Goal: Task Accomplishment & Management: Manage account settings

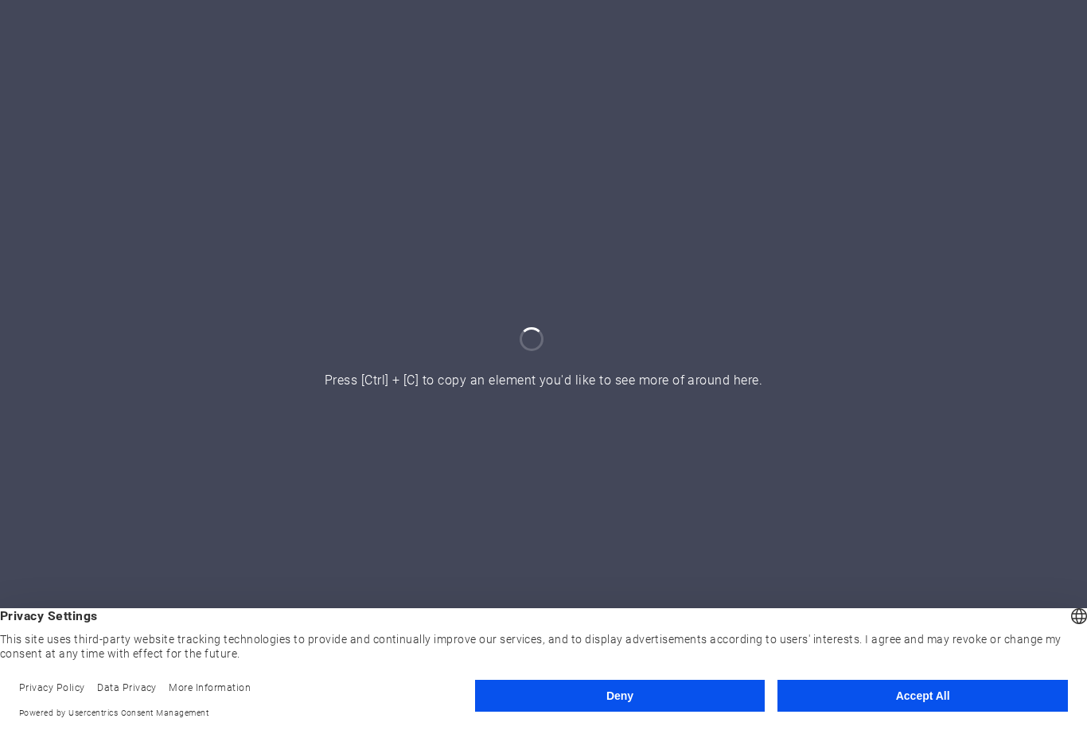
click at [930, 701] on button "Accept All" at bounding box center [923, 696] width 290 height 32
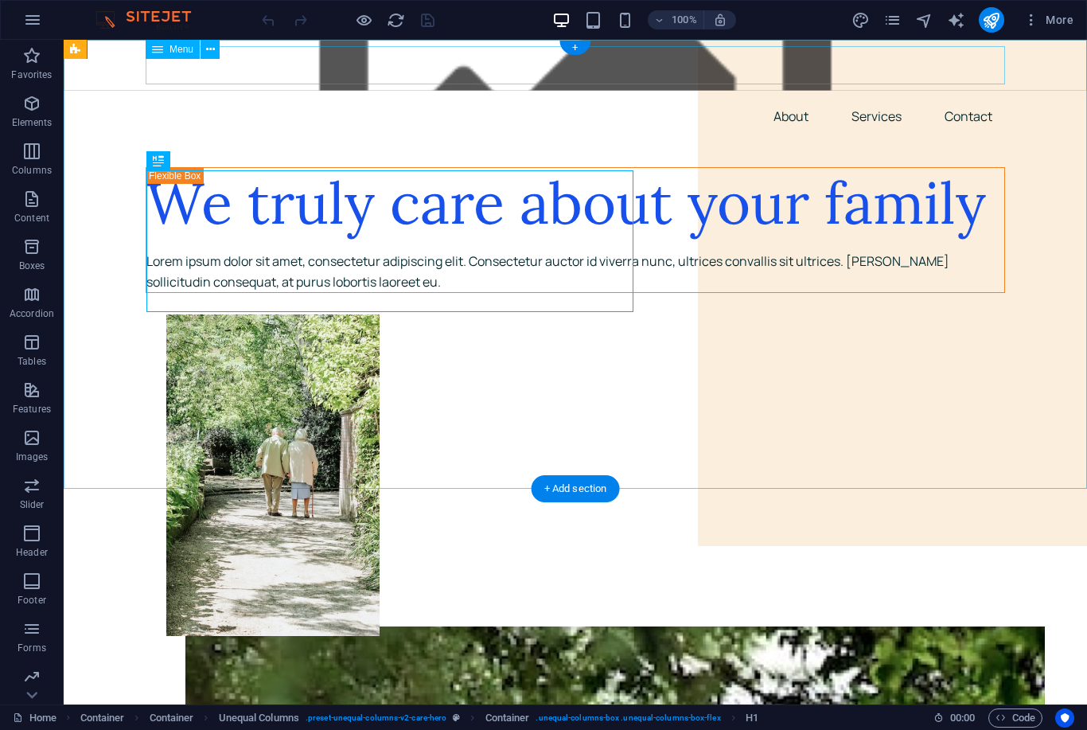
click at [664, 97] on nav "About Services Contact" at bounding box center [575, 116] width 859 height 38
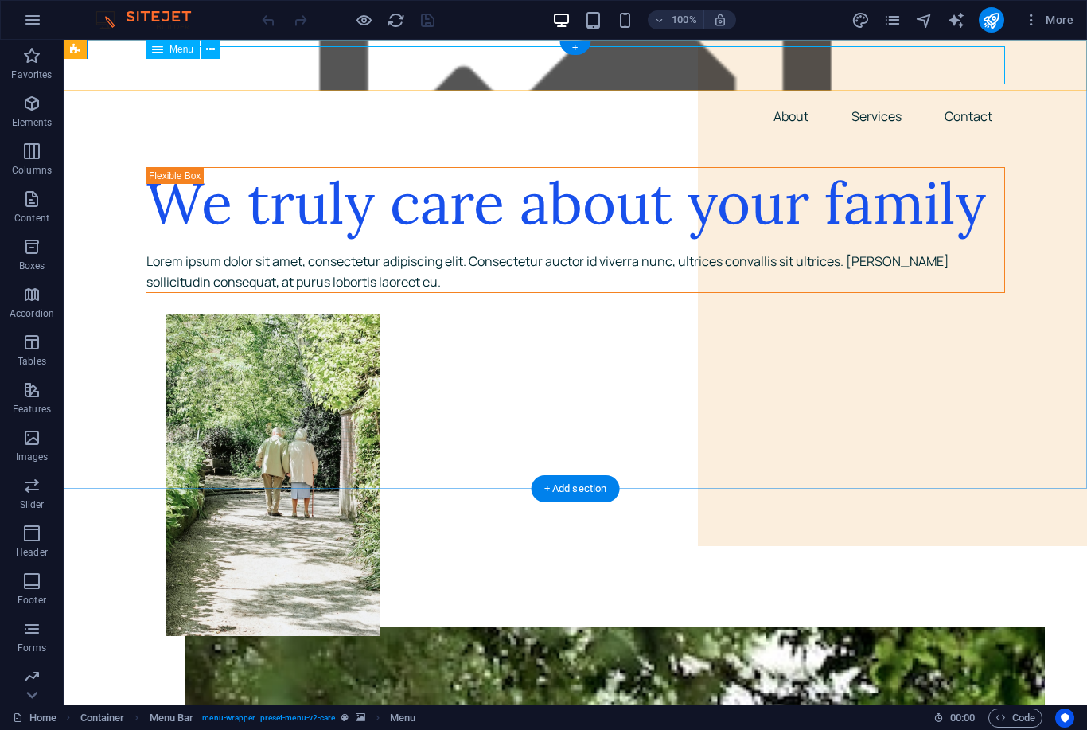
click at [198, 57] on div "Menu" at bounding box center [173, 49] width 54 height 19
click at [206, 49] on icon at bounding box center [210, 49] width 9 height 17
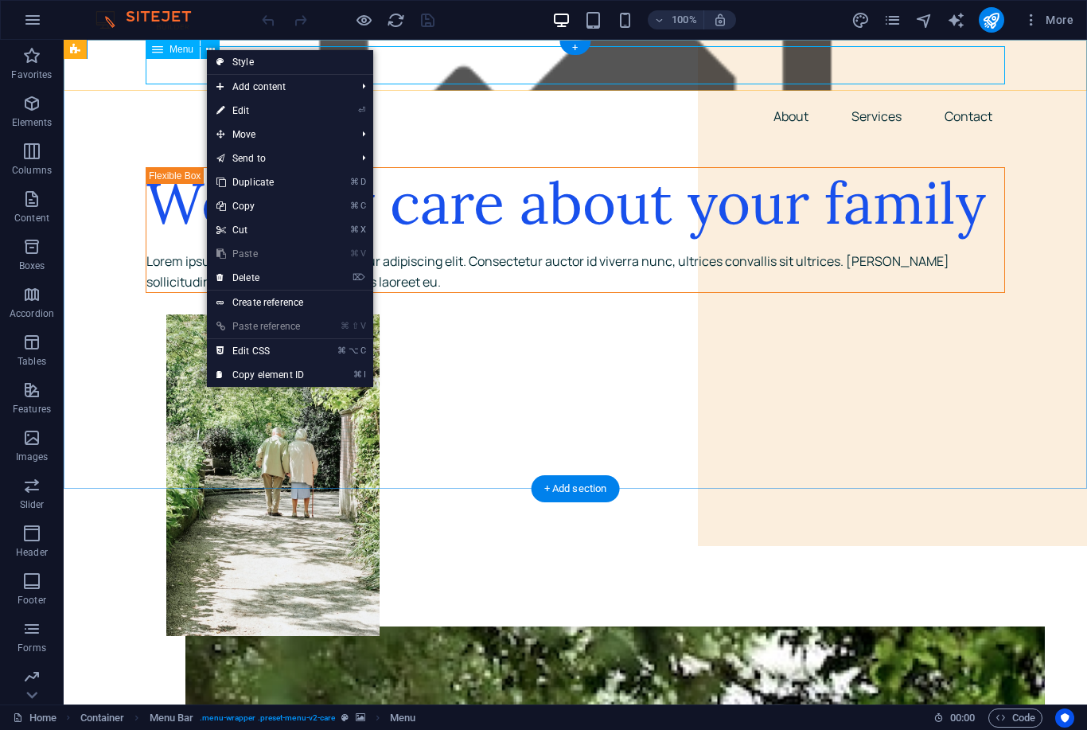
click at [306, 280] on link "⌦ Delete" at bounding box center [260, 278] width 107 height 24
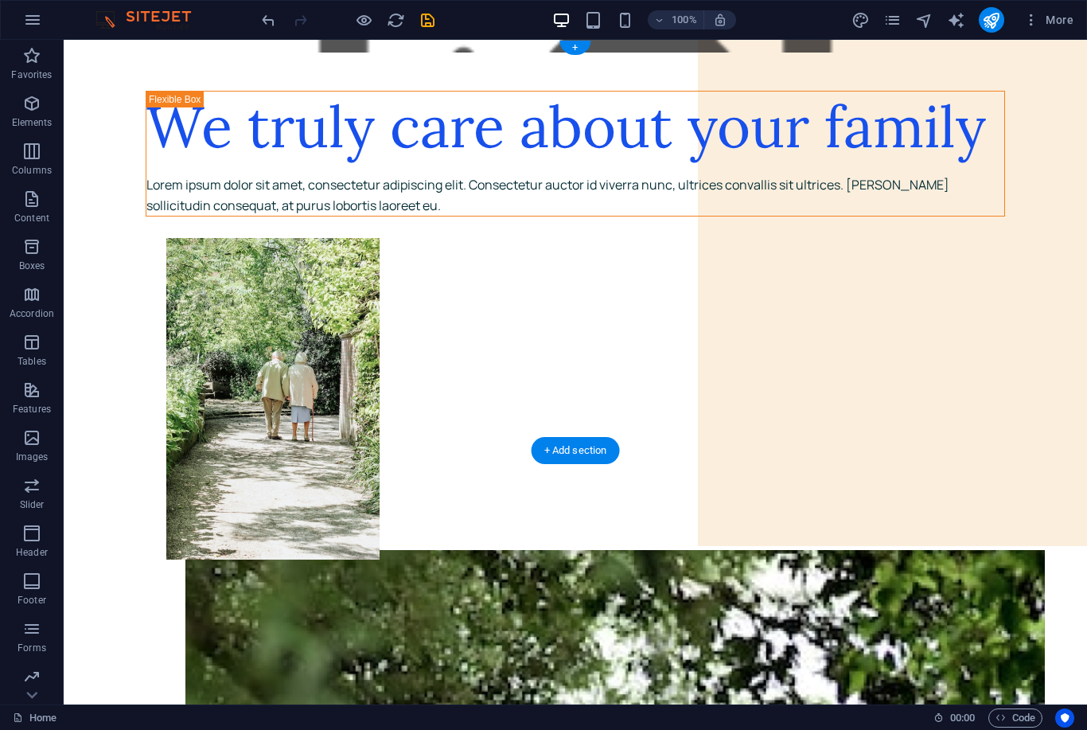
click at [657, 49] on figure at bounding box center [575, 46] width 1023 height 13
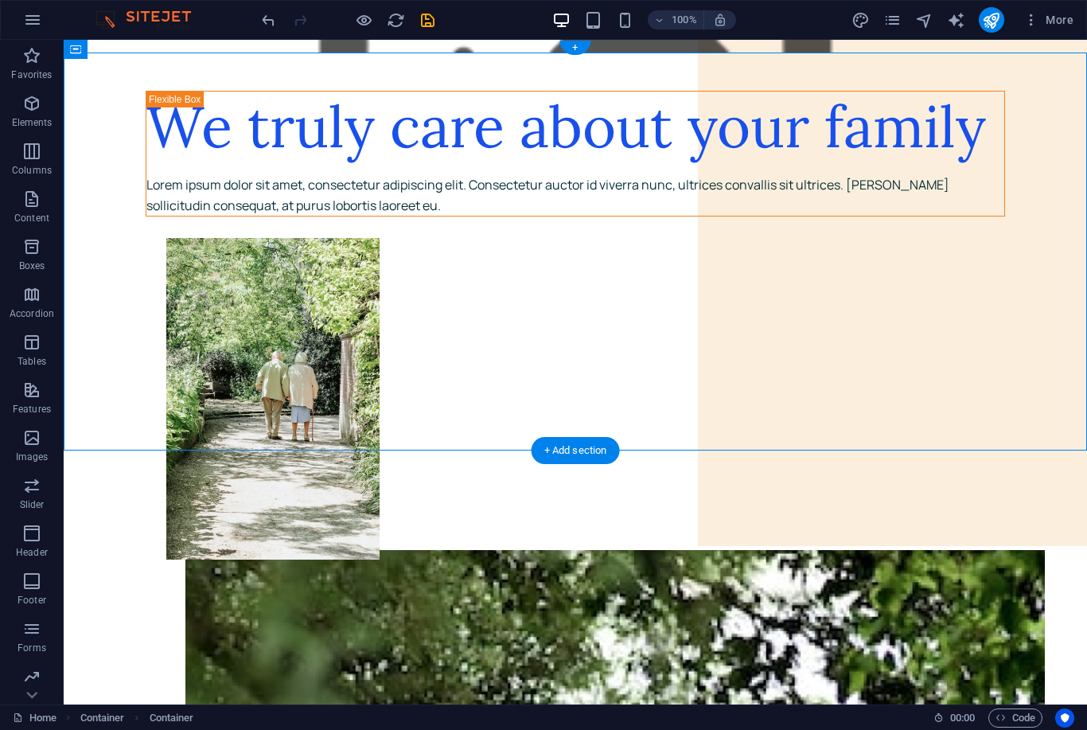
click at [696, 49] on figure at bounding box center [575, 46] width 1023 height 13
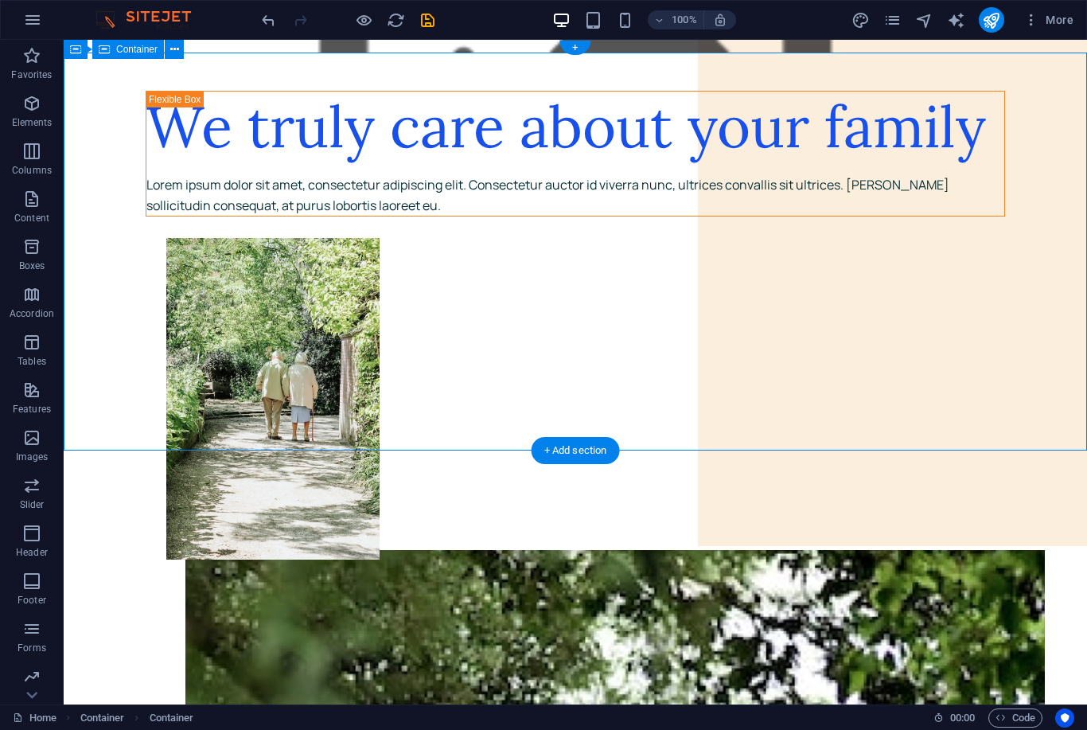
click at [676, 49] on figure at bounding box center [575, 46] width 1023 height 13
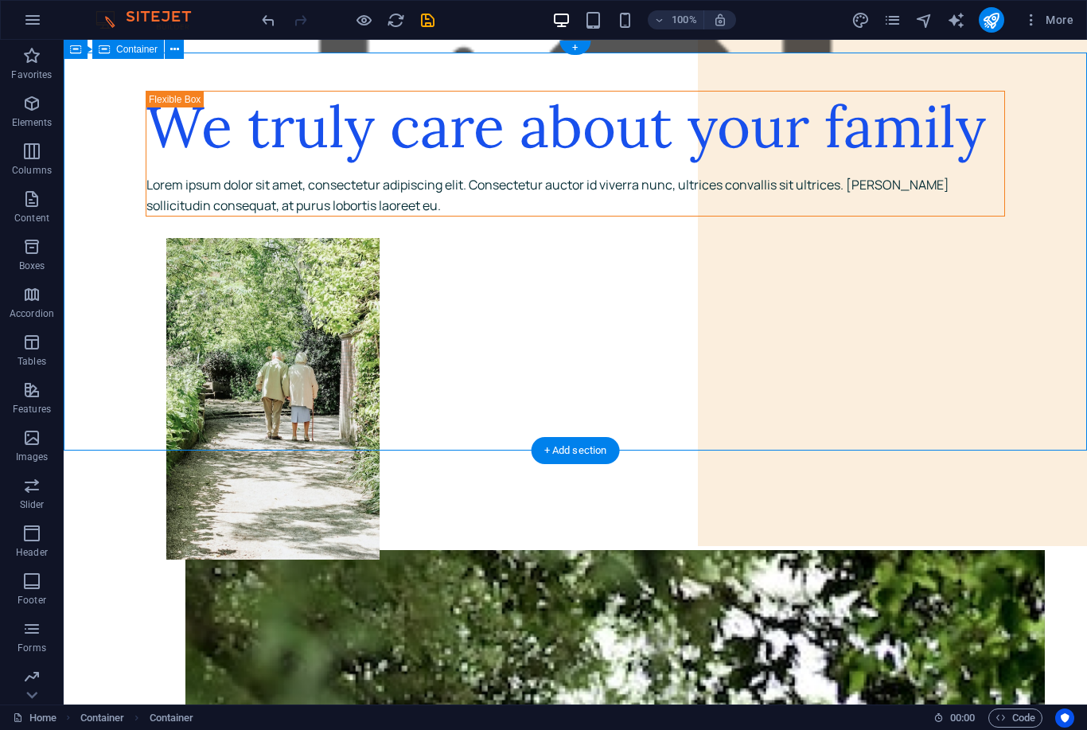
click at [173, 57] on icon at bounding box center [174, 49] width 9 height 17
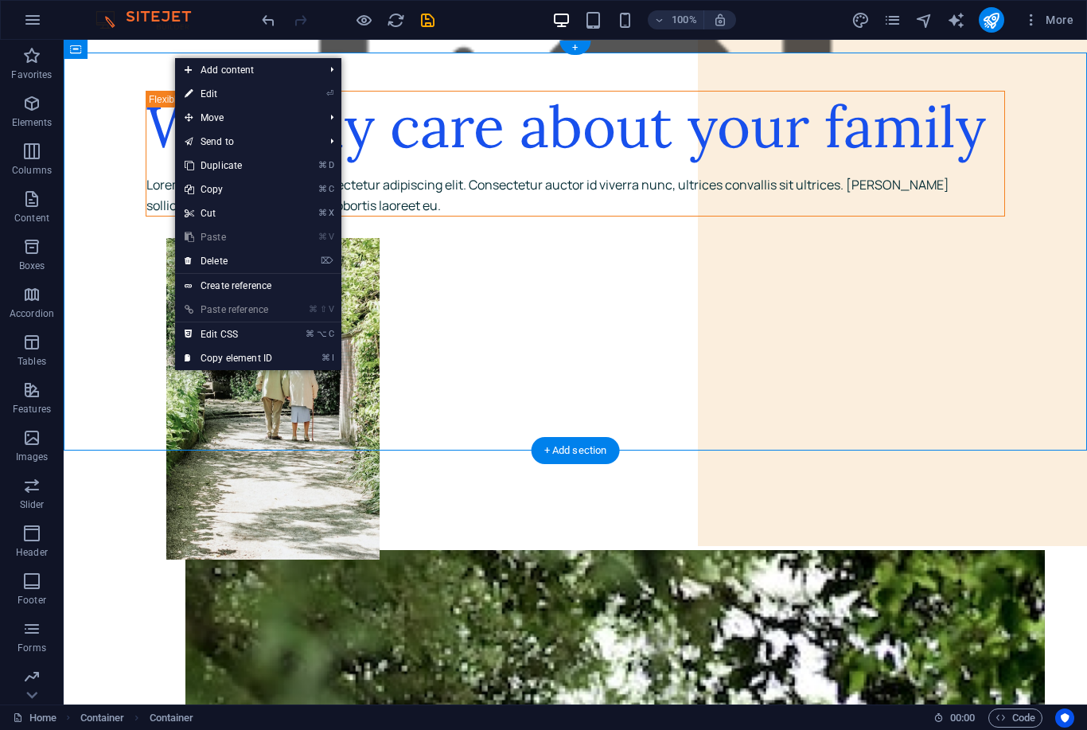
click at [282, 259] on link "⌦ Delete" at bounding box center [228, 261] width 107 height 24
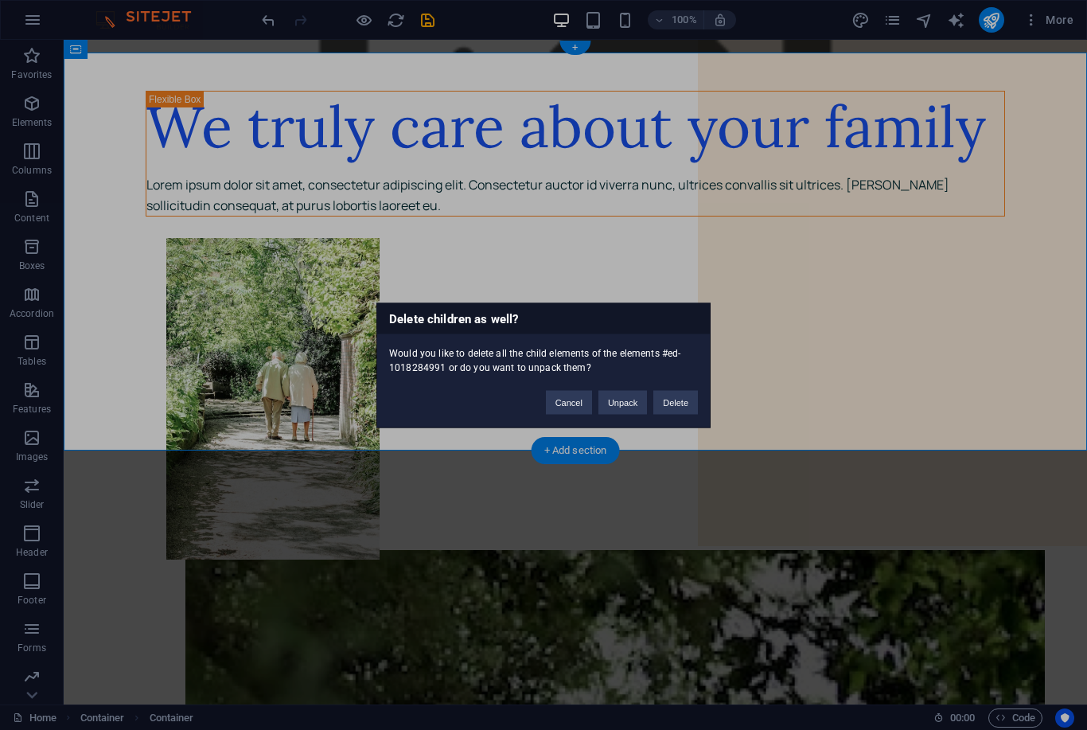
click at [681, 405] on button "Delete" at bounding box center [675, 402] width 45 height 24
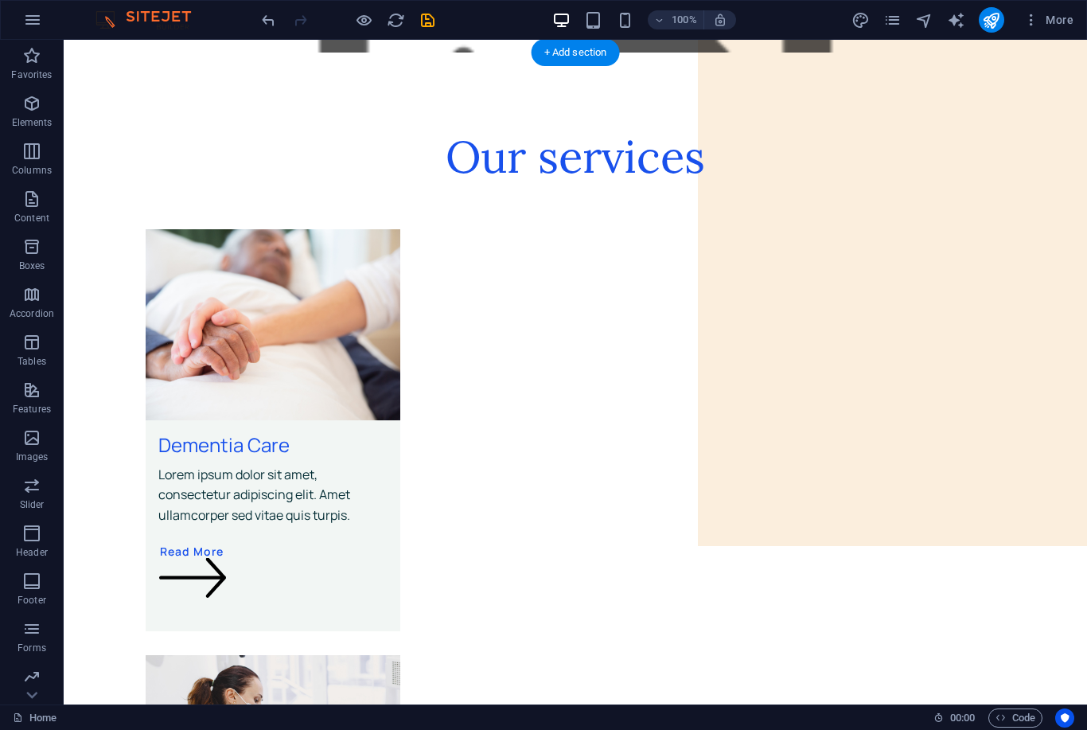
click at [758, 47] on figure at bounding box center [575, 46] width 1023 height 13
click at [1062, 20] on span "More" at bounding box center [1048, 20] width 50 height 16
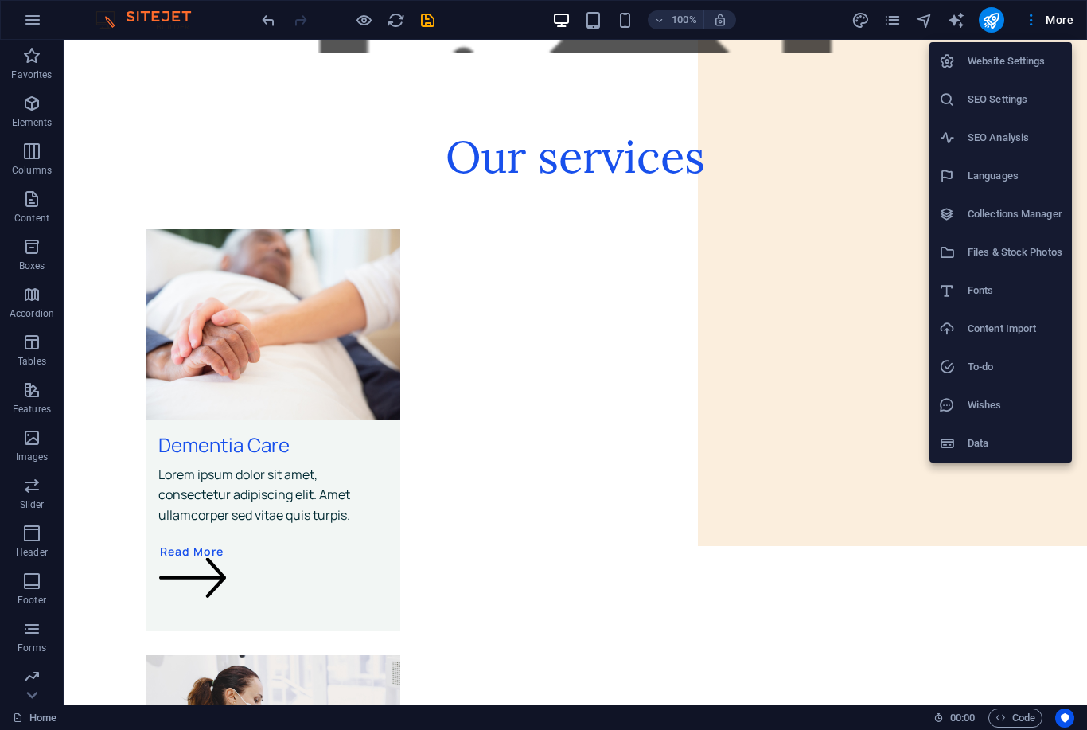
click at [662, 322] on div at bounding box center [543, 365] width 1087 height 730
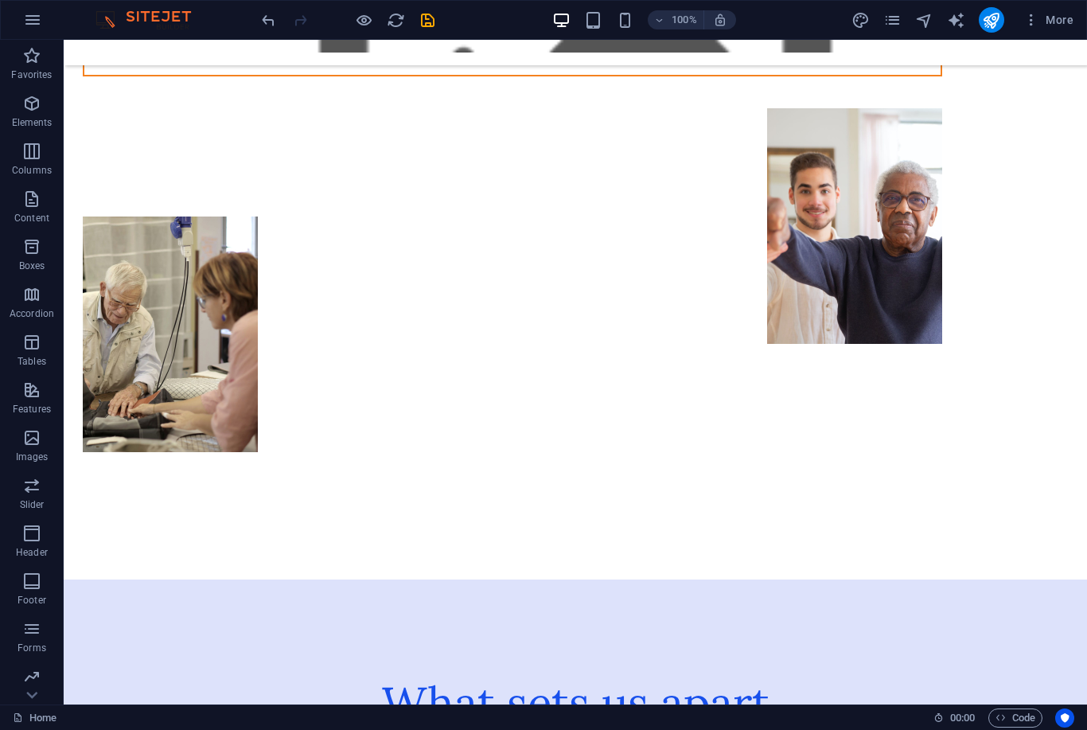
scroll to position [4291, 0]
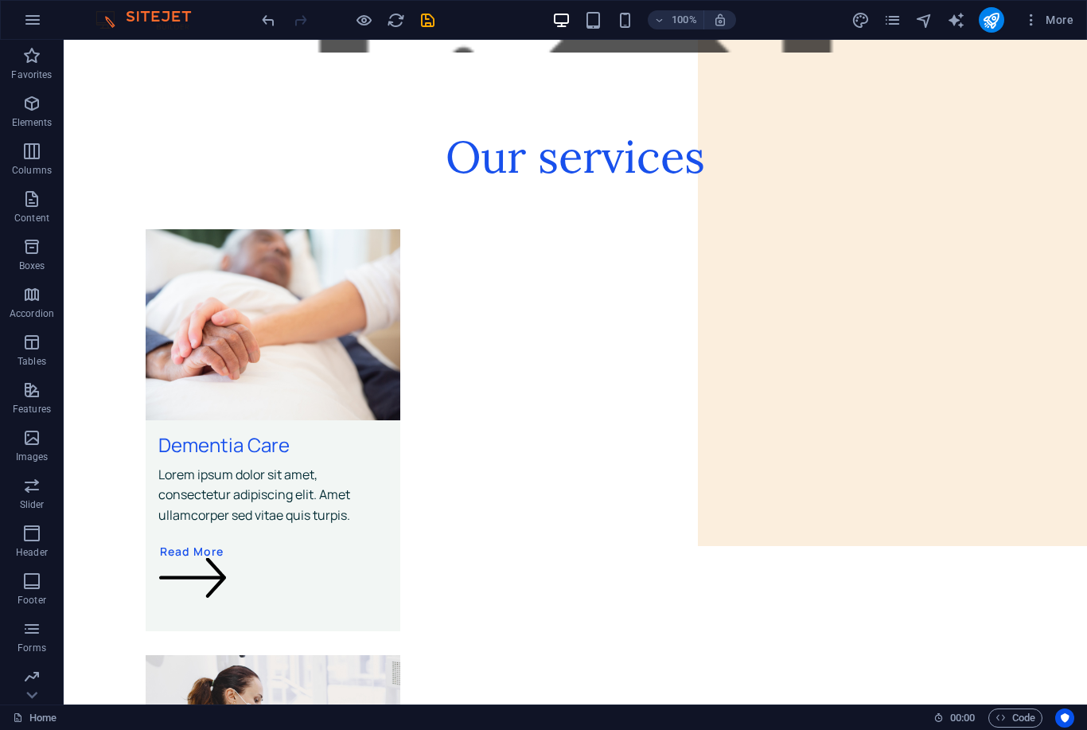
click at [74, 712] on div "Home" at bounding box center [467, 717] width 908 height 19
click at [1062, 22] on span "More" at bounding box center [1048, 20] width 50 height 16
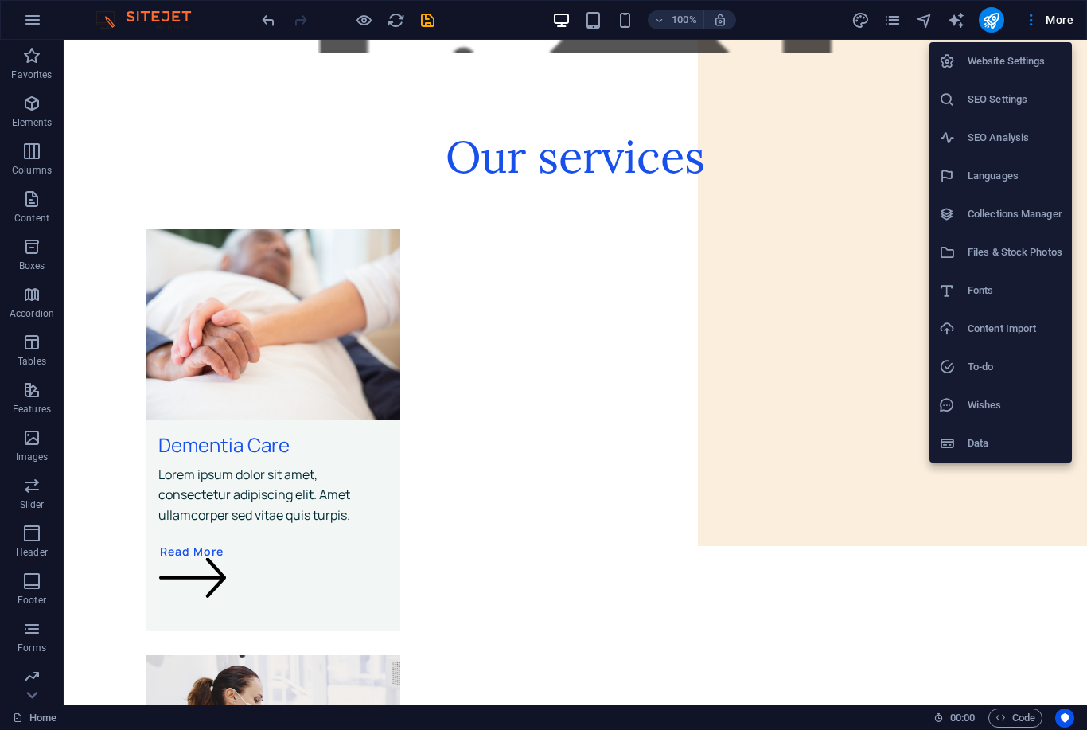
click at [1053, 68] on h6 "Website Settings" at bounding box center [1015, 61] width 95 height 19
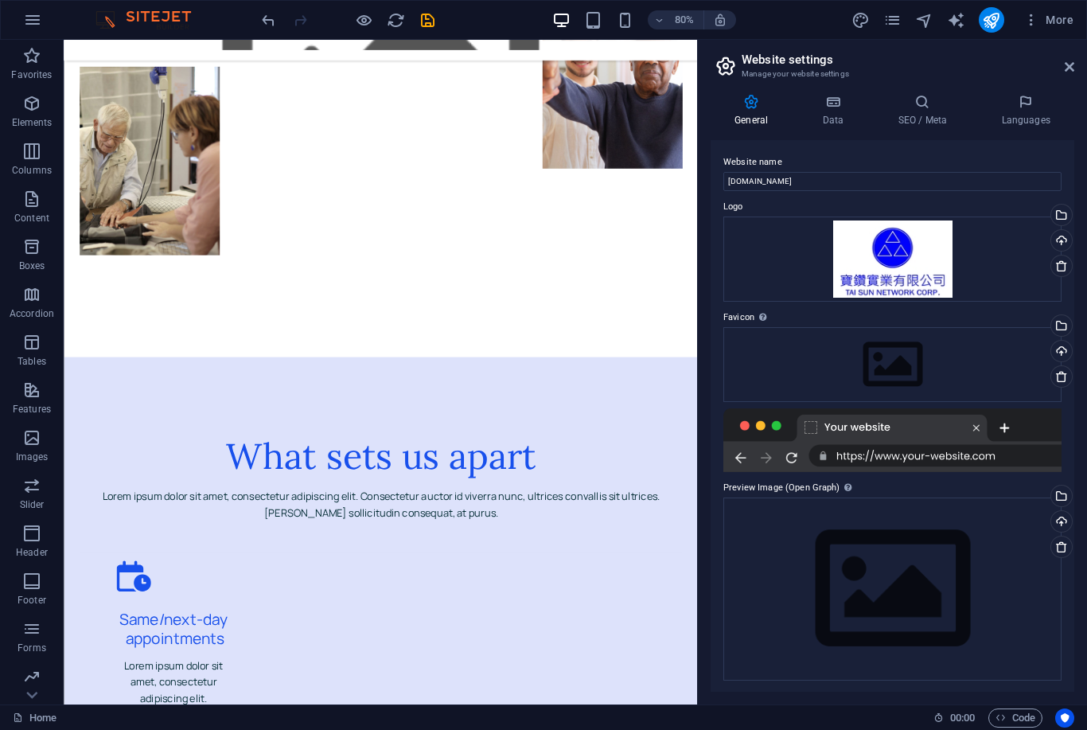
scroll to position [4355, 0]
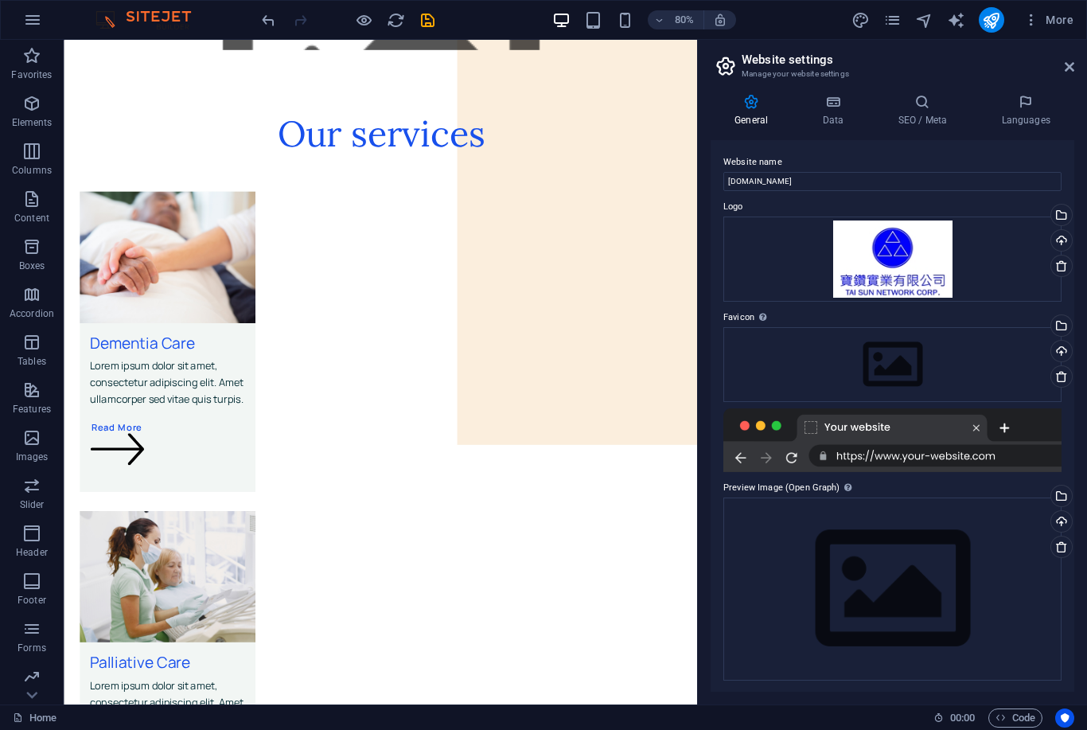
scroll to position [0, 0]
click at [930, 270] on div "Drag files here, click to choose files or select files from Files or our free s…" at bounding box center [892, 259] width 338 height 86
